Goal: Transaction & Acquisition: Purchase product/service

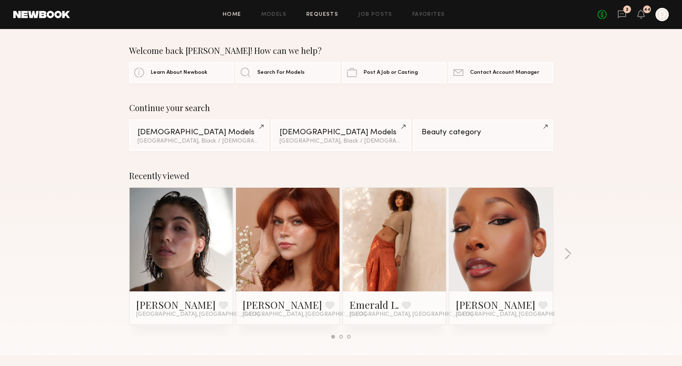
click at [333, 14] on link "Requests" at bounding box center [323, 14] width 32 height 5
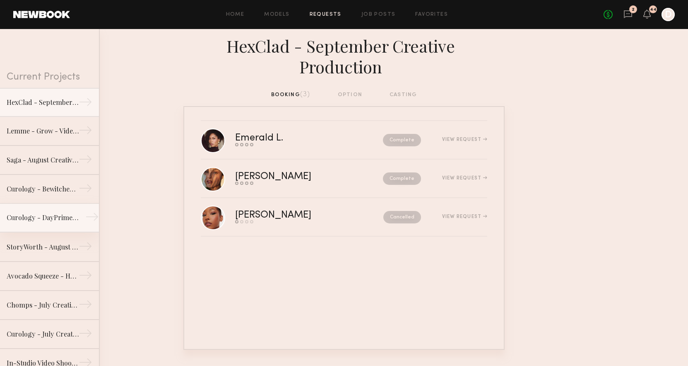
click at [44, 219] on div "Curology - DayPrime RX" at bounding box center [43, 218] width 72 height 10
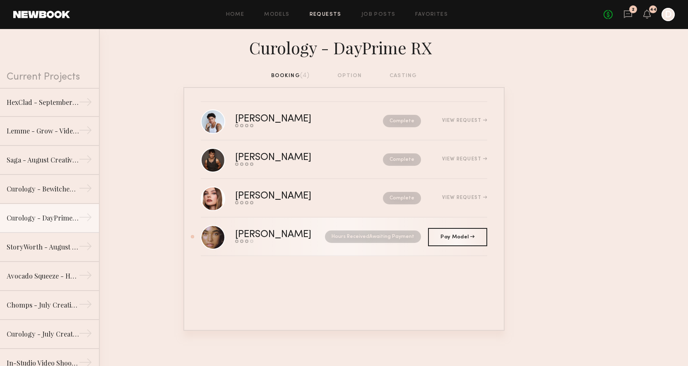
click at [319, 239] on div "Hours Received Awaiting Payment" at bounding box center [370, 236] width 103 height 12
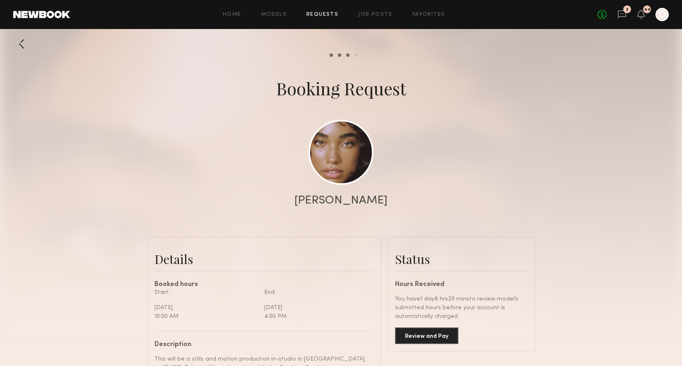
scroll to position [445, 0]
click at [445, 333] on button "Review and Pay" at bounding box center [426, 335] width 63 height 17
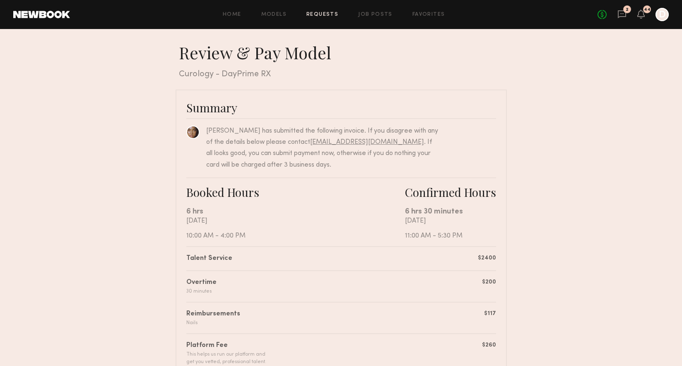
click at [617, 20] on div "No fees up to $5,000 2 44 D" at bounding box center [633, 14] width 71 height 13
click at [620, 17] on icon at bounding box center [622, 14] width 8 height 8
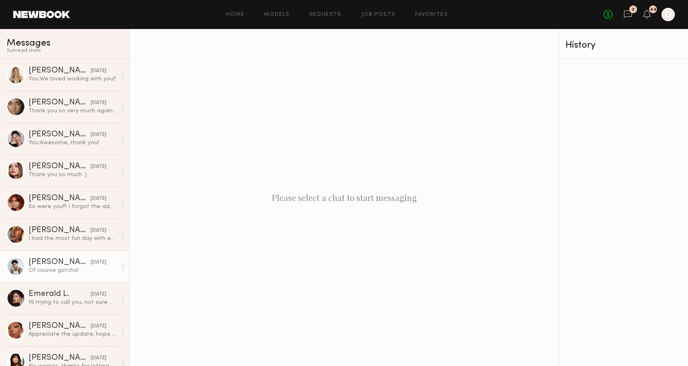
click at [81, 269] on div "Of course gotcha!" at bounding box center [73, 270] width 88 height 8
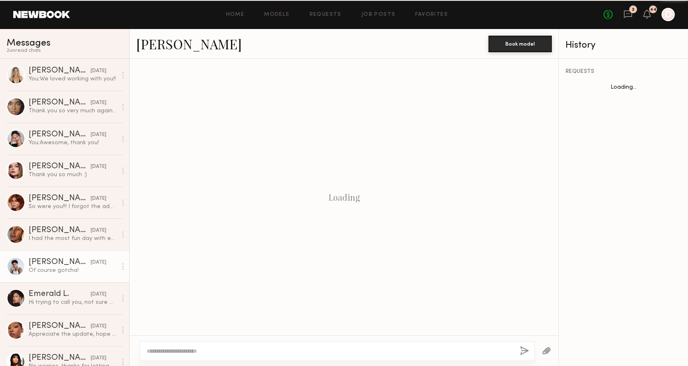
scroll to position [447, 0]
